Goal: Task Accomplishment & Management: Use online tool/utility

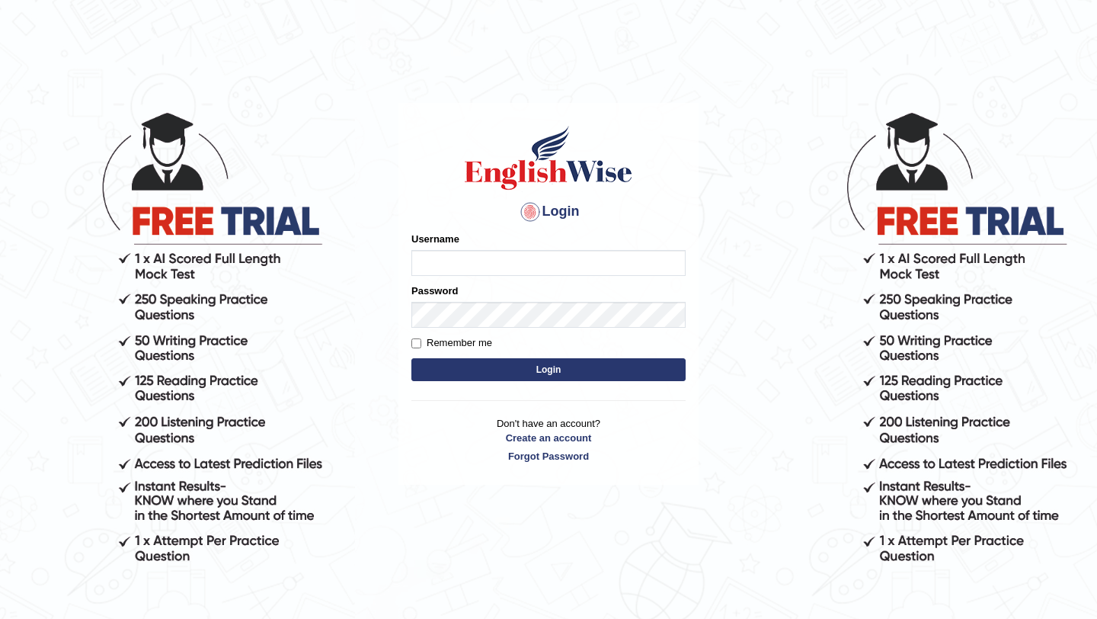
type input "bijayathapa"
click at [478, 378] on button "Login" at bounding box center [548, 369] width 274 height 23
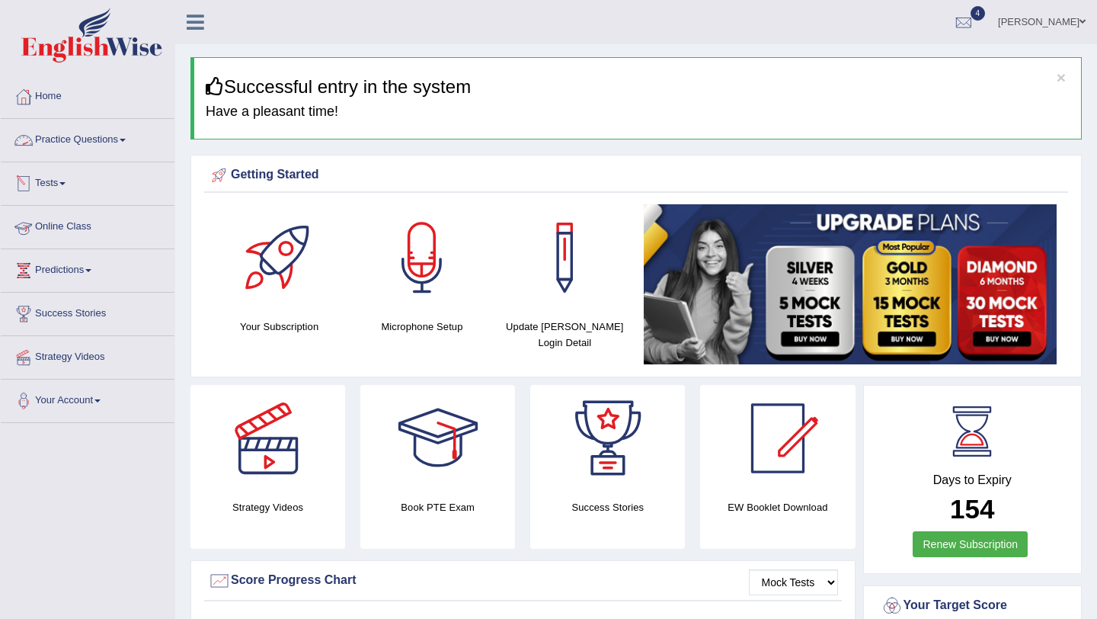
click at [78, 232] on link "Online Class" at bounding box center [88, 225] width 174 height 38
